Goal: Navigation & Orientation: Find specific page/section

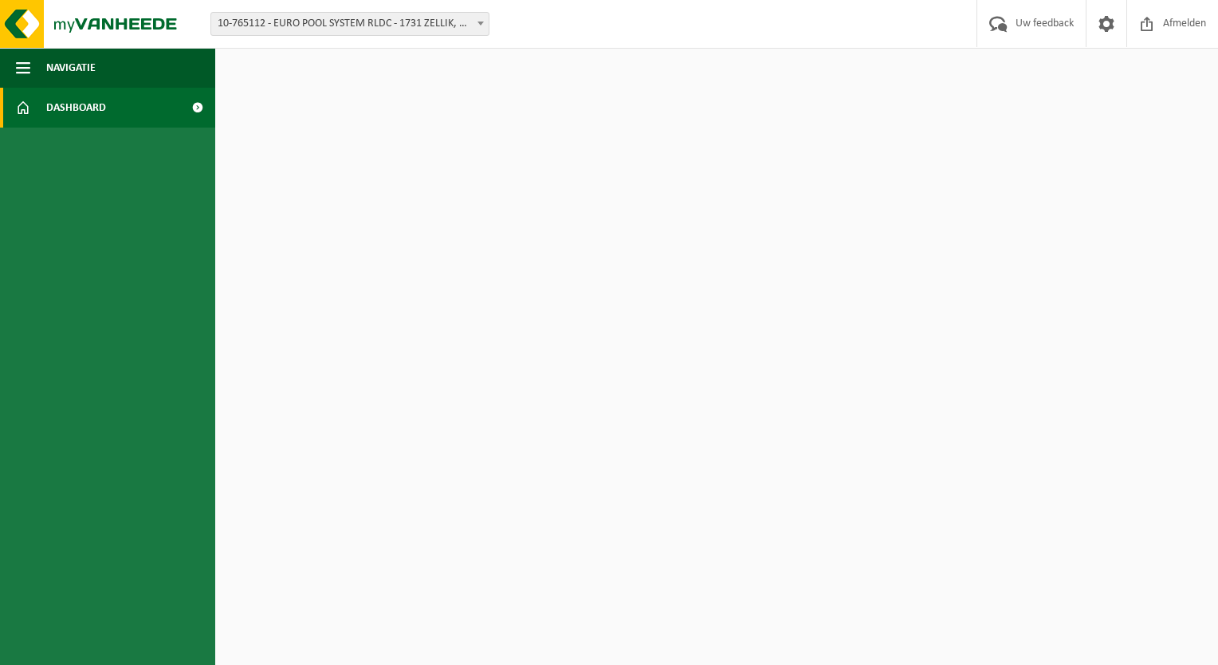
click at [426, 24] on span "10-765112 - EURO POOL SYSTEM RLDC - 1731 ZELLIK, BROEKOOI 295" at bounding box center [349, 24] width 277 height 22
click at [615, 110] on html "Vestiging: 10-765112 - EURO POOL SYSTEM RLDC - 1731 ZELLIK, BROEKOOI 295 10-765…" at bounding box center [609, 332] width 1218 height 665
click at [130, 110] on link "Dashboard" at bounding box center [107, 108] width 215 height 40
click at [24, 66] on span "button" at bounding box center [23, 68] width 14 height 40
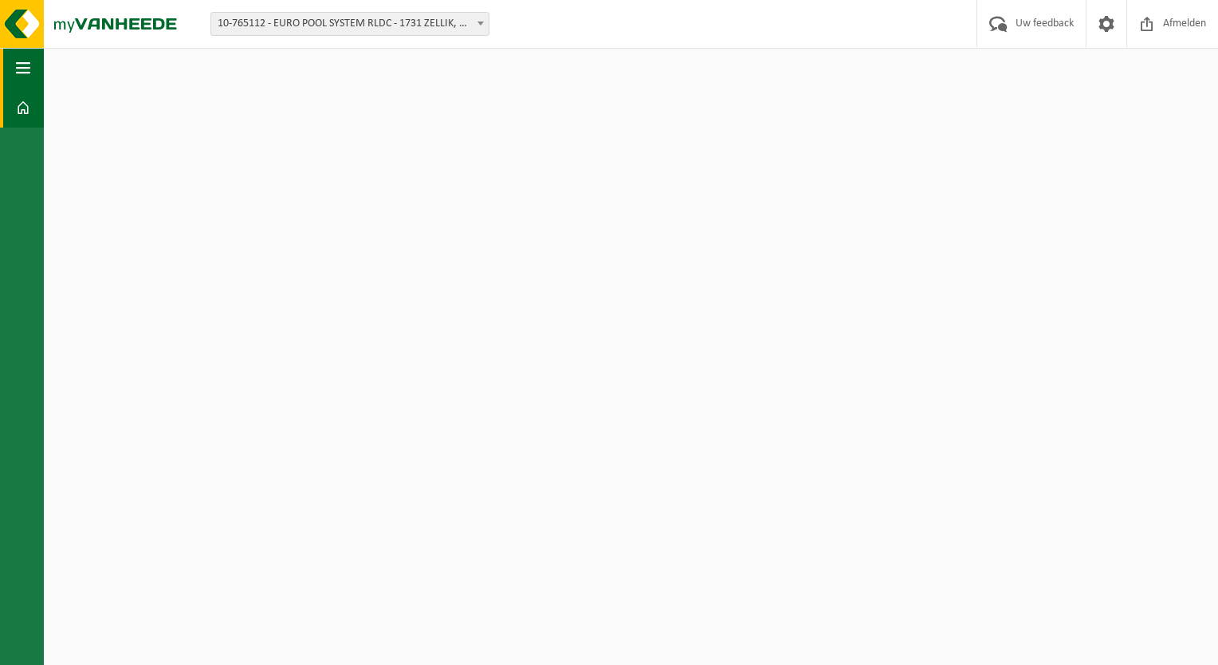
click at [24, 66] on span "button" at bounding box center [23, 68] width 14 height 40
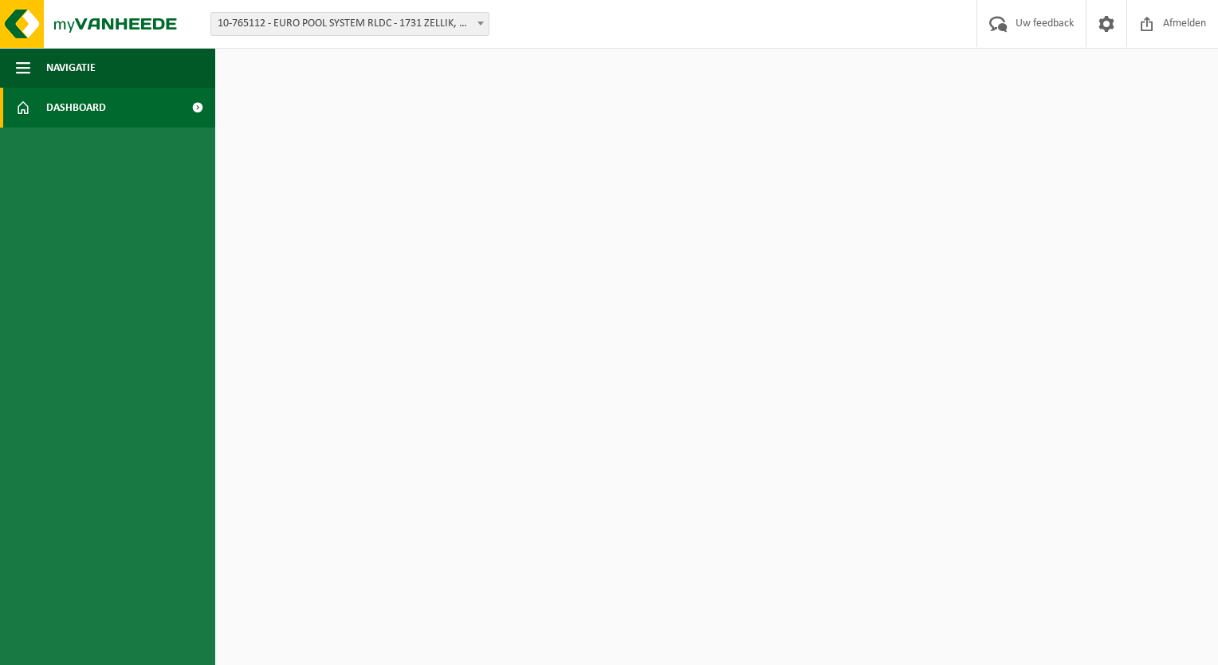
click at [75, 105] on span "Dashboard" at bounding box center [76, 108] width 60 height 40
click at [482, 21] on span at bounding box center [481, 23] width 16 height 21
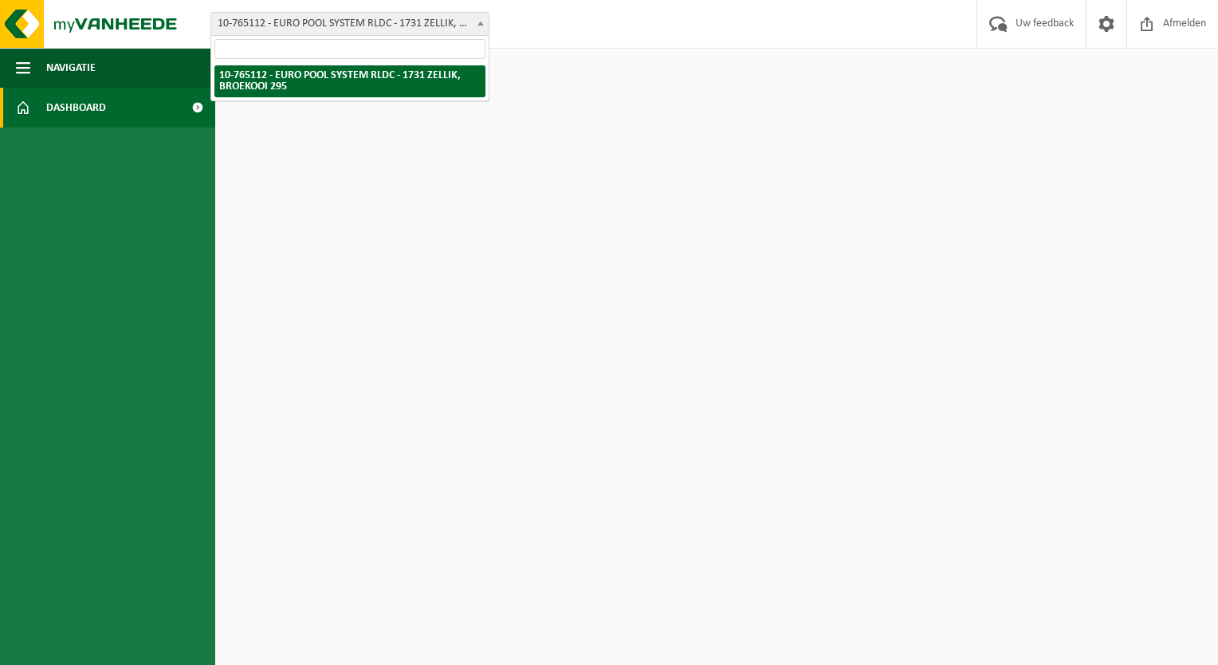
click at [478, 24] on b at bounding box center [480, 24] width 6 height 4
